Goal: Task Accomplishment & Management: Use online tool/utility

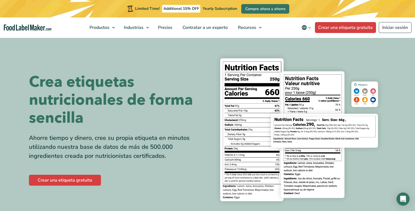
click at [72, 174] on div "Crear una etiqueta gratuita" at bounding box center [116, 180] width 175 height 13
click at [76, 179] on link "Crear una etiqueta gratuita" at bounding box center [65, 180] width 72 height 11
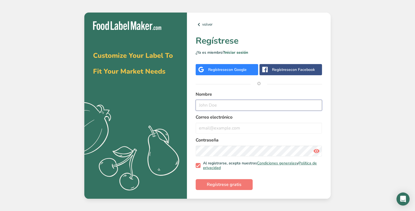
click at [206, 105] on input "text" at bounding box center [259, 105] width 126 height 11
type input "[PERSON_NAME]"
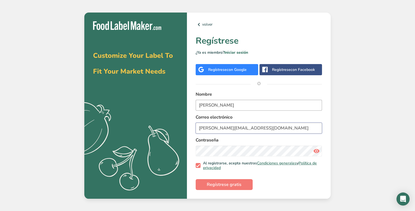
type input "[PERSON_NAME][EMAIL_ADDRESS][DOMAIN_NAME]"
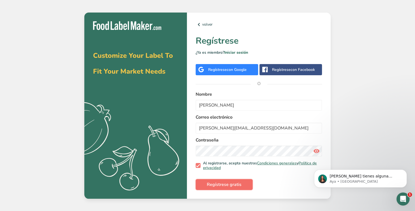
click at [224, 187] on span "Regístrese gratis" at bounding box center [224, 185] width 35 height 7
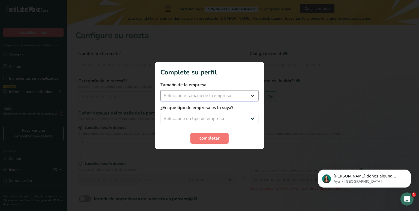
click at [229, 96] on select "Seleccionar tamaño de la empresa Menos de 10 empleados De 10 a 50 empleados De …" at bounding box center [210, 95] width 98 height 11
select select "1"
click at [161, 90] on select "Seleccionar tamaño de la empresa Menos de 10 empleados De 10 a 50 empleados De …" at bounding box center [210, 95] width 98 height 11
click at [224, 117] on select "Seleccione un tipo de empresa Fabricante de alimentos envasados Restaurante y c…" at bounding box center [210, 118] width 98 height 11
select select "1"
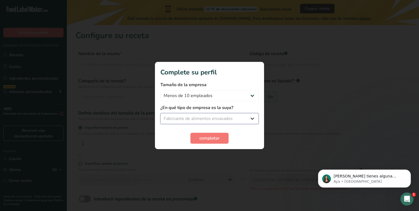
click at [161, 113] on select "Seleccione un tipo de empresa Fabricante de alimentos envasados Restaurante y c…" at bounding box center [210, 118] width 98 height 11
click at [215, 140] on span "completar" at bounding box center [210, 138] width 20 height 7
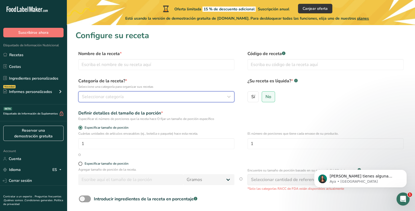
click at [140, 101] on button "Seleccionar categoría" at bounding box center [156, 96] width 156 height 11
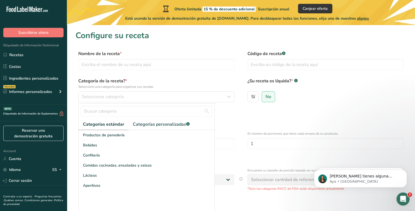
click at [334, 113] on div "Definir detalles del tamaño de la porción * Especificar el número de porciones …" at bounding box center [241, 115] width 331 height 11
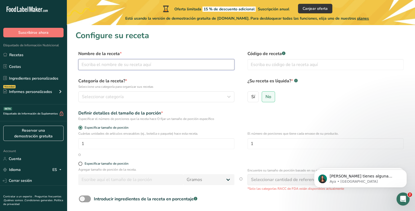
click at [103, 61] on input "text" at bounding box center [156, 64] width 156 height 11
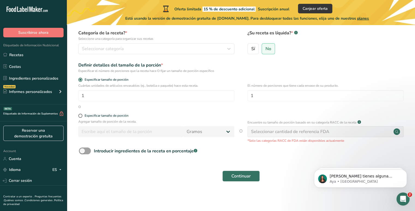
click at [296, 133] on div "Seleccionar cantidad de referencia FDA" at bounding box center [290, 132] width 78 height 7
click at [42, 80] on link "Ingredientes personalizados" at bounding box center [33, 78] width 67 height 10
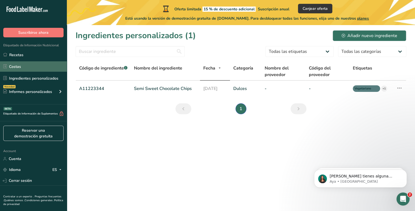
click at [41, 68] on link "Costas" at bounding box center [33, 66] width 67 height 10
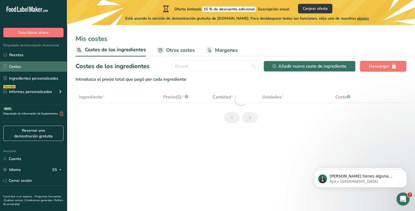
select select "1"
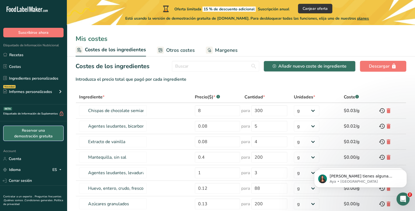
click at [43, 135] on link "Reservar una demostración gratuita" at bounding box center [33, 133] width 60 height 15
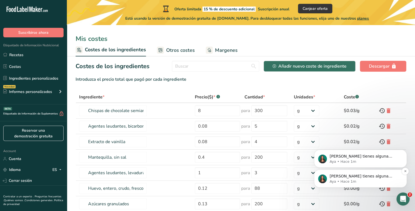
click at [374, 178] on p "[PERSON_NAME] tienes alguna pregunta no dudes en consultarnos. ¡Estamos aquí pa…" at bounding box center [365, 176] width 70 height 5
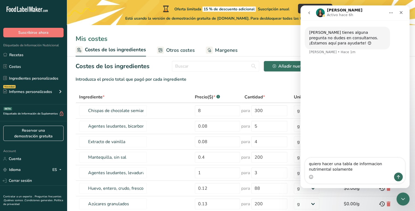
type textarea "quiero hacer una tabla de informacion nutrimental solamente"
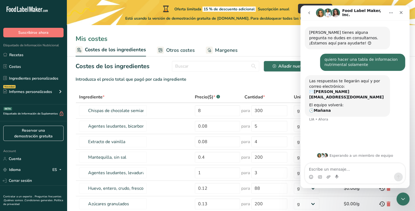
click at [179, 51] on span "Otros costes" at bounding box center [180, 50] width 29 height 7
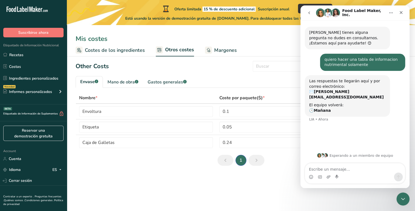
click at [224, 47] on span "Margenes" at bounding box center [225, 50] width 23 height 7
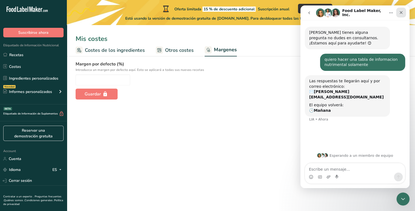
click at [402, 14] on icon "Cerrar" at bounding box center [401, 12] width 4 height 4
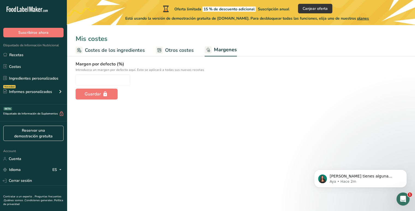
click at [96, 54] on span "Costes de los ingredientes" at bounding box center [115, 50] width 60 height 7
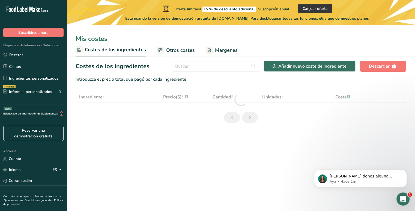
select select "1"
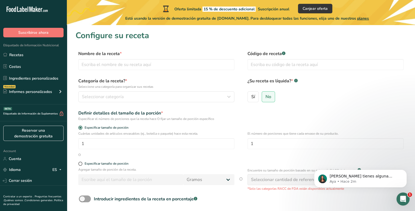
scroll to position [48, 0]
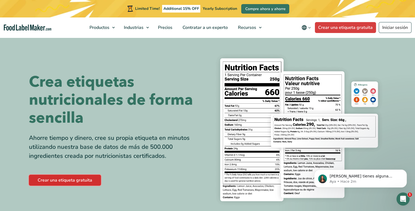
click at [84, 180] on link "Crear una etiqueta gratuita" at bounding box center [65, 180] width 72 height 11
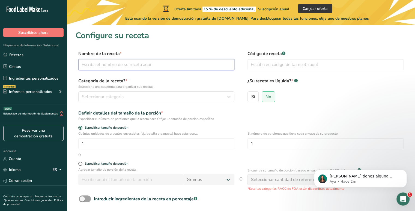
click at [121, 64] on input "text" at bounding box center [156, 64] width 156 height 11
type input "camaron seco"
click at [226, 94] on icon "button" at bounding box center [229, 97] width 7 height 10
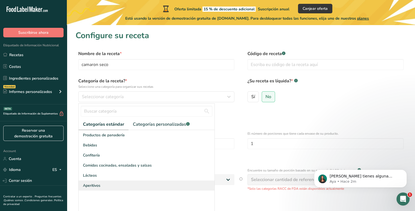
click at [137, 187] on div "Aperitivos" at bounding box center [147, 186] width 136 height 10
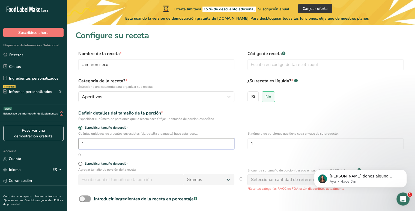
click at [99, 147] on input "1" at bounding box center [156, 143] width 156 height 11
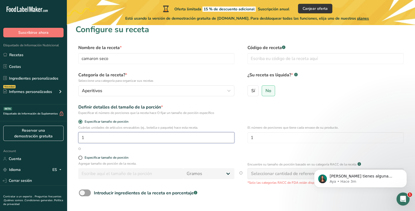
scroll to position [6, 0]
click at [80, 156] on span at bounding box center [80, 158] width 4 height 4
click at [80, 156] on input "Especificar tamaño de porción" at bounding box center [80, 158] width 4 height 4
radio input "true"
radio input "false"
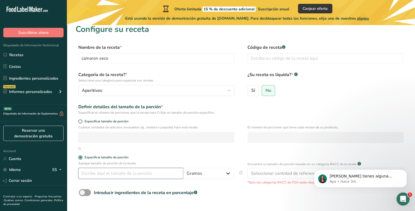
click at [108, 171] on input "number" at bounding box center [130, 173] width 105 height 11
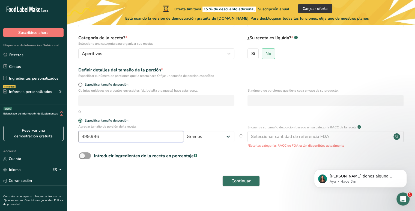
scroll to position [48, 0]
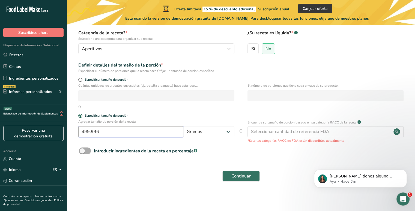
type input "499.996"
click at [88, 153] on span at bounding box center [85, 151] width 12 height 7
click at [82, 153] on input "Introducir ingredientes de la receta en porcentaje .a-a{fill:#347362;}.b-a{fill…" at bounding box center [81, 151] width 4 height 4
checkbox input "true"
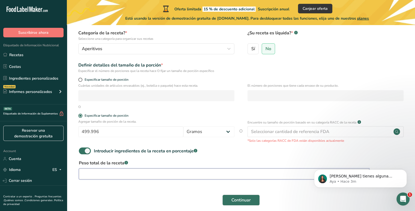
click at [101, 175] on input "number" at bounding box center [224, 174] width 290 height 11
type input "5"
click at [88, 153] on span at bounding box center [85, 151] width 12 height 7
click at [82, 153] on input "Introducir ingredientes de la receta en porcentaje .a-a{fill:#347362;}.b-a{fill…" at bounding box center [81, 151] width 4 height 4
checkbox input "false"
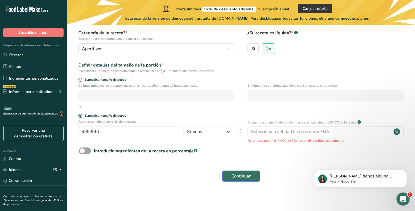
click at [234, 174] on span "Continuar" at bounding box center [240, 176] width 19 height 7
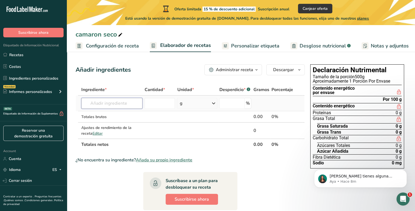
click at [113, 102] on input "text" at bounding box center [111, 103] width 61 height 11
type input "camaron seco"
click at [115, 125] on div "Añada su propio ingrediente" at bounding box center [112, 124] width 52 height 6
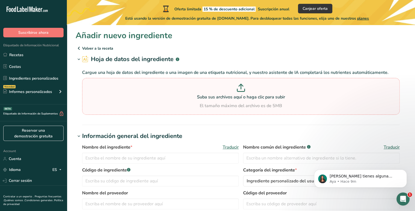
click at [248, 94] on p "Suba sus archivos aquí o haga clic para subir" at bounding box center [241, 97] width 315 height 7
click at [248, 94] on input "Suba sus archivos aquí o haga clic para subir El tamaño máximo del archivo es d…" at bounding box center [241, 96] width 318 height 37
type input "C:\fakepath\Captura de pantalla 2025-09-15 214202.png"
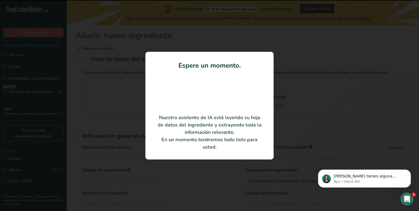
type input "Dried Shrimp"
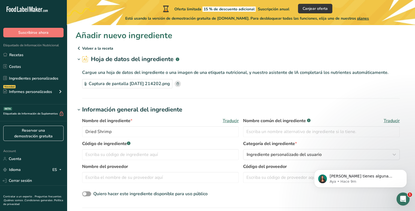
click at [179, 84] on icon at bounding box center [178, 83] width 2 height 3
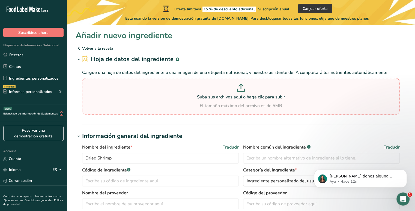
click at [242, 93] on p at bounding box center [241, 89] width 315 height 10
click at [242, 93] on input "Suba sus archivos aquí o haga clic para subir El tamaño máximo del archivo es d…" at bounding box center [241, 96] width 318 height 37
type input "C:\fakepath\Captura de pantalla 2025-09-15 214452.png"
click at [240, 94] on p "Suba sus archivos aquí o haga clic para subir" at bounding box center [241, 97] width 315 height 7
click at [240, 94] on input "Suba sus archivos aquí o haga clic para subir El tamaño máximo del archivo es d…" at bounding box center [241, 96] width 318 height 37
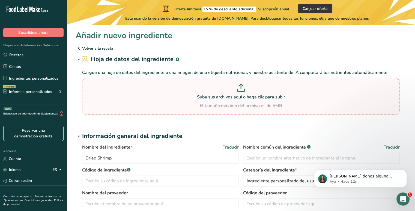
type input "C:\fakepath\Captura de pantalla 2025-09-15 214452.png"
click at [244, 95] on p "Suba sus archivos aquí o haga clic para subir" at bounding box center [241, 97] width 315 height 7
click at [244, 95] on input "Suba sus archivos aquí o haga clic para subir El tamaño máximo del archivo es d…" at bounding box center [241, 96] width 318 height 37
type input "C:\fakepath\Captura de pantalla 2025-09-15 214202.png"
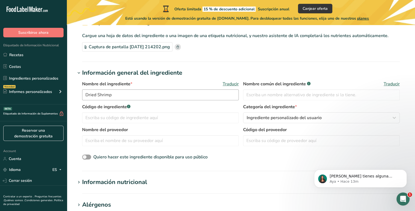
scroll to position [37, 0]
click at [266, 97] on input "text" at bounding box center [321, 94] width 157 height 11
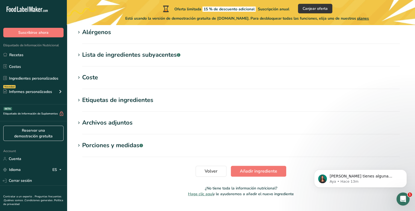
scroll to position [210, 0]
type input "camaron seco"
click at [243, 169] on span "Añadir ingrediente" at bounding box center [258, 171] width 37 height 7
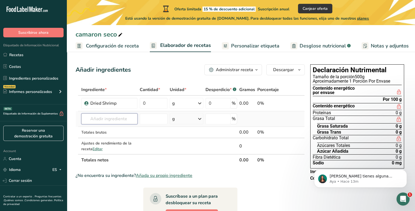
click at [98, 117] on input "text" at bounding box center [109, 119] width 56 height 11
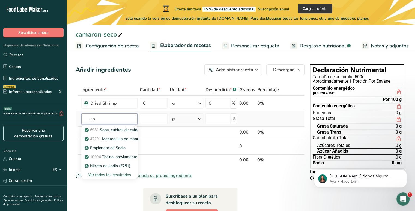
type input "s"
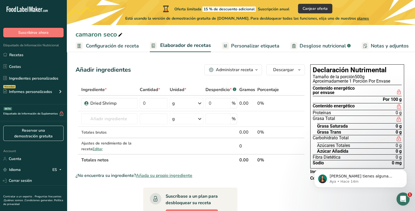
click at [309, 44] on span "Desglose nutricional" at bounding box center [323, 45] width 46 height 7
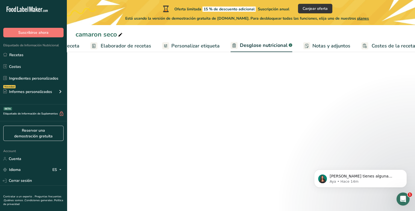
select select "Calories"
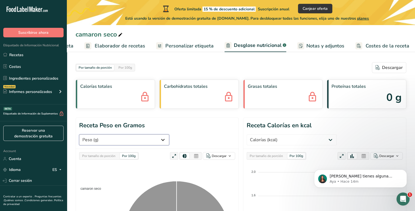
click at [169, 135] on select "Peso (g) Calorías (kcal) Energía KJ (kj) Grasa Total (g) Grasa Saturada (g) Gra…" at bounding box center [124, 140] width 90 height 11
click at [135, 153] on div "Por 100g" at bounding box center [129, 156] width 18 height 6
click at [131, 153] on div "Por 100g" at bounding box center [129, 156] width 18 height 6
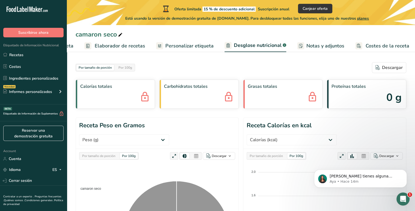
click at [104, 153] on div "Por tamaño de porción" at bounding box center [99, 156] width 38 height 6
click at [102, 66] on div "Por tamaño de porción" at bounding box center [95, 68] width 38 height 6
click at [104, 68] on div "Por tamaño de porción" at bounding box center [95, 68] width 38 height 6
click at [124, 67] on div "Por 100g" at bounding box center [125, 68] width 18 height 6
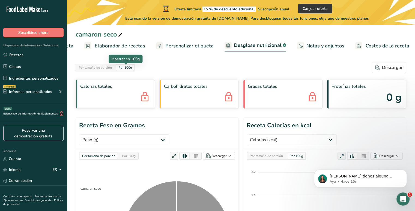
click at [130, 68] on div "Por 100g" at bounding box center [125, 68] width 18 height 6
click at [390, 89] on span "Proteínas totales" at bounding box center [367, 86] width 70 height 7
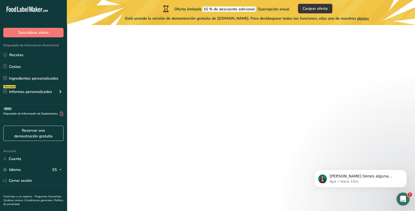
scroll to position [48, 0]
